Goal: Information Seeking & Learning: Understand process/instructions

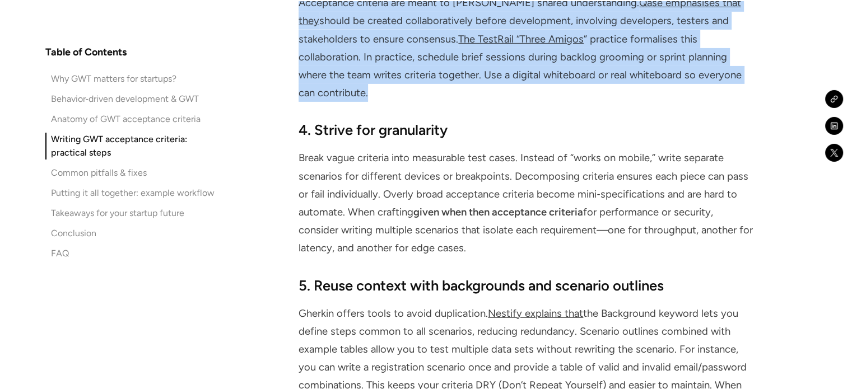
scroll to position [3864, 0]
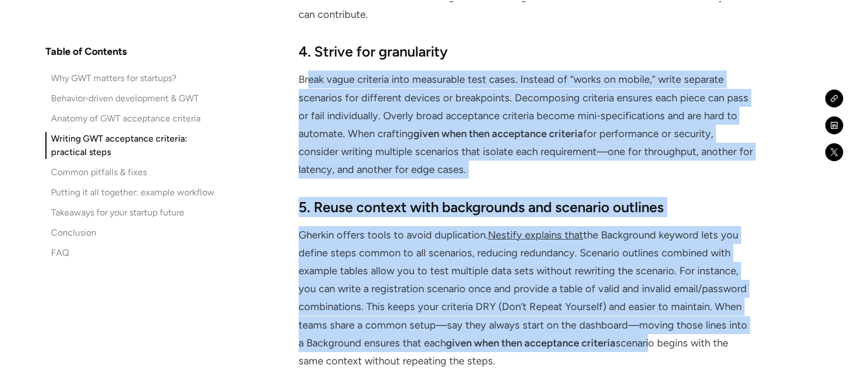
drag, startPoint x: 310, startPoint y: 61, endPoint x: 674, endPoint y: 231, distance: 402.1
click at [685, 71] on p "Break vague criteria into measurable test cases. Instead of “works on mobile,” …" at bounding box center [526, 125] width 456 height 108
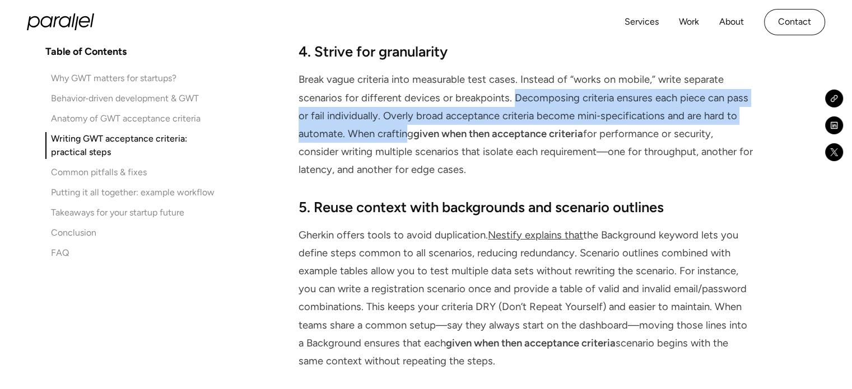
drag, startPoint x: 513, startPoint y: 80, endPoint x: 407, endPoint y: 118, distance: 112.5
click at [407, 118] on p "Break vague criteria into measurable test cases. Instead of “works on mobile,” …" at bounding box center [526, 125] width 456 height 108
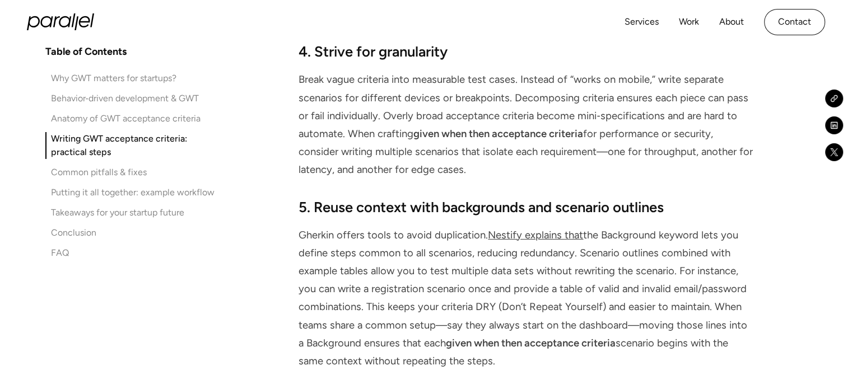
click at [584, 138] on p "Break vague criteria into measurable test cases. Instead of “works on mobile,” …" at bounding box center [526, 125] width 456 height 108
drag, startPoint x: 479, startPoint y: 152, endPoint x: 468, endPoint y: 83, distance: 69.9
click at [468, 83] on p "Break vague criteria into measurable test cases. Instead of “works on mobile,” …" at bounding box center [526, 125] width 456 height 108
click at [495, 127] on p "Break vague criteria into measurable test cases. Instead of “works on mobile,” …" at bounding box center [526, 125] width 456 height 108
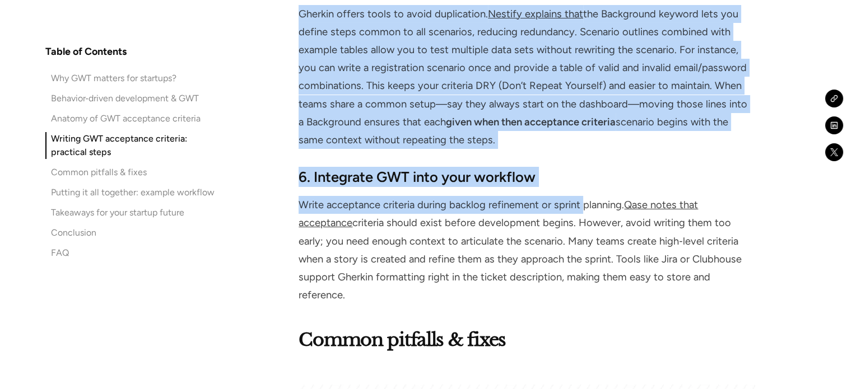
scroll to position [4088, 0]
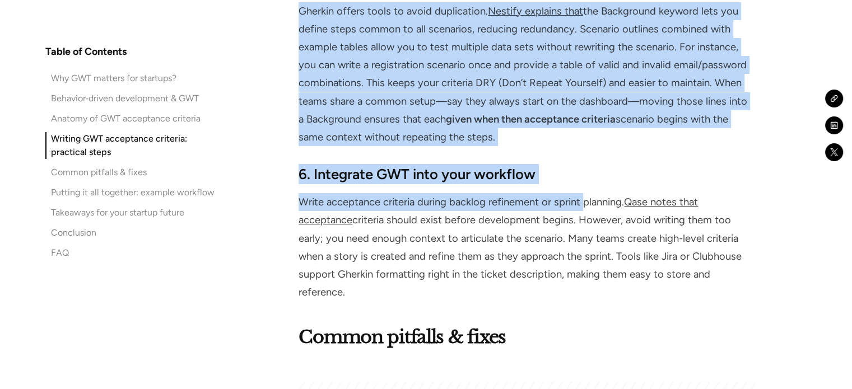
drag, startPoint x: 515, startPoint y: 78, endPoint x: 603, endPoint y: 279, distance: 218.9
copy div "Loremipsumd sitametc adipisc elit seddo eiu temp in utla etdoloremagn. Aliqua e…"
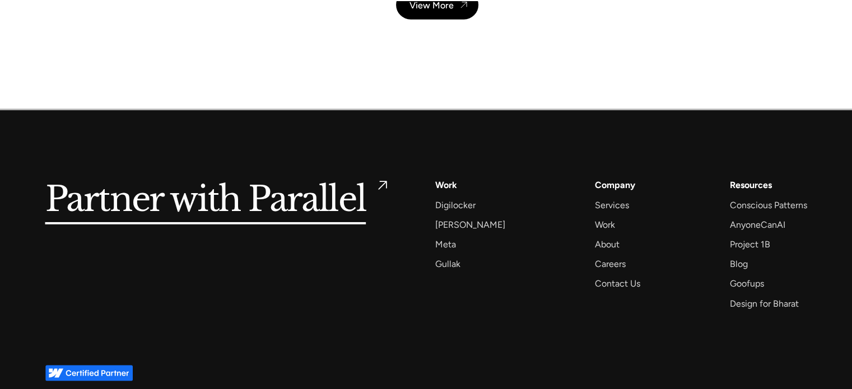
scroll to position [7305, 0]
